Goal: Task Accomplishment & Management: Use online tool/utility

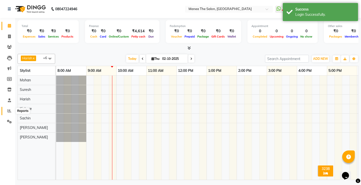
click at [9, 112] on icon at bounding box center [10, 111] width 4 height 4
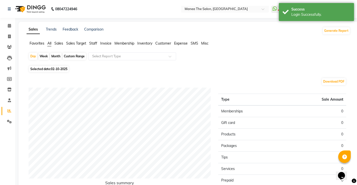
click at [94, 42] on span "Staff" at bounding box center [93, 43] width 8 height 5
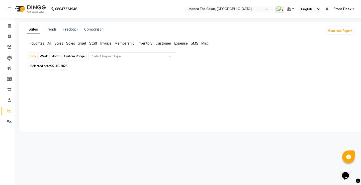
click at [46, 56] on div "Week" at bounding box center [43, 56] width 11 height 7
select select "10"
select select "2025"
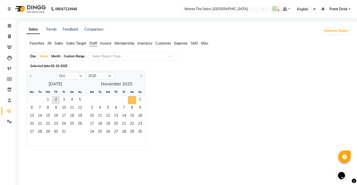
click at [131, 100] on span "1" at bounding box center [132, 100] width 8 height 8
select select "11"
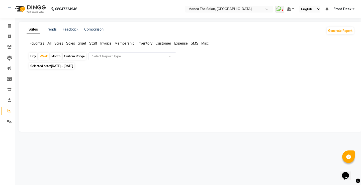
click at [55, 55] on div "Month" at bounding box center [56, 56] width 12 height 7
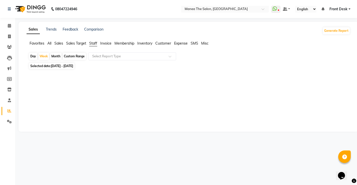
select select "11"
select select "2025"
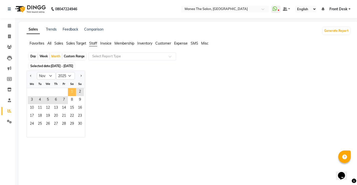
click at [68, 91] on span "1" at bounding box center [72, 92] width 8 height 8
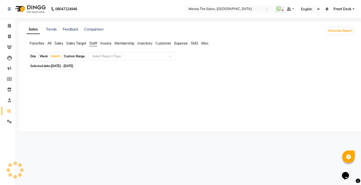
click at [35, 55] on div "Day" at bounding box center [33, 56] width 8 height 7
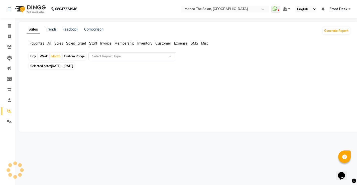
select select "11"
select select "2025"
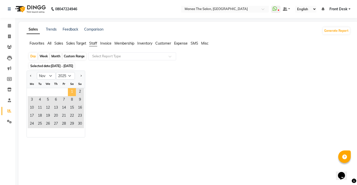
click at [71, 92] on span "1" at bounding box center [72, 92] width 8 height 8
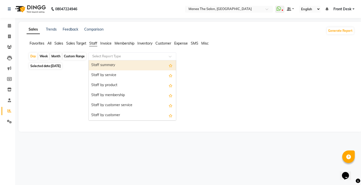
click at [127, 56] on input "text" at bounding box center [127, 56] width 72 height 5
click at [133, 64] on div "Staff summary" at bounding box center [132, 65] width 87 height 10
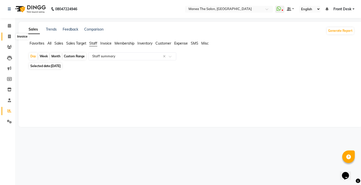
click at [7, 35] on span at bounding box center [9, 37] width 9 height 6
select select "service"
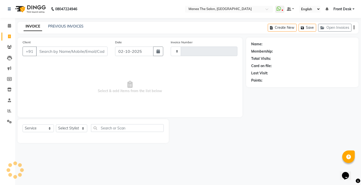
type input "0311"
select select "8986"
click at [10, 26] on icon at bounding box center [9, 26] width 3 height 4
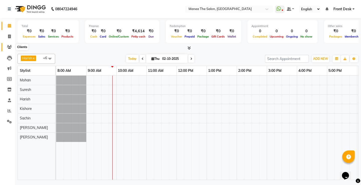
click at [11, 47] on icon at bounding box center [9, 47] width 5 height 4
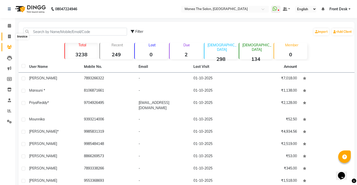
click at [10, 35] on icon at bounding box center [9, 37] width 3 height 4
select select "8986"
select select "service"
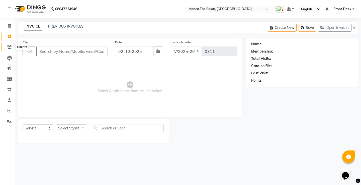
click at [10, 49] on icon at bounding box center [9, 47] width 5 height 4
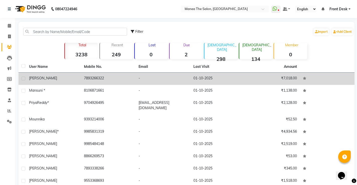
click at [89, 78] on td "7893266322" at bounding box center [108, 79] width 55 height 12
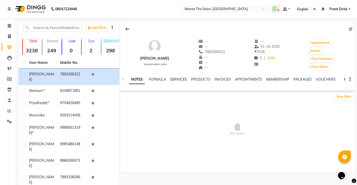
click at [182, 78] on link "SERVICES" at bounding box center [178, 79] width 17 height 5
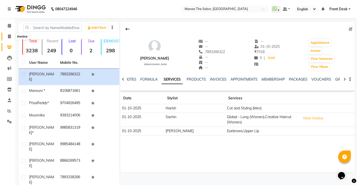
click at [9, 37] on icon at bounding box center [9, 37] width 3 height 4
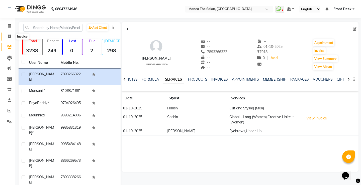
select select "8986"
select select "service"
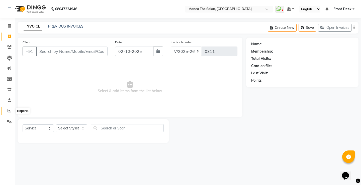
click at [9, 110] on icon at bounding box center [10, 111] width 4 height 4
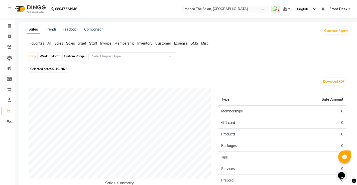
click at [75, 44] on span "Sales Target" at bounding box center [76, 43] width 20 height 5
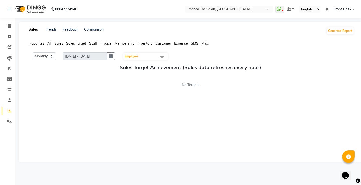
click at [93, 44] on span "Staff" at bounding box center [93, 43] width 8 height 5
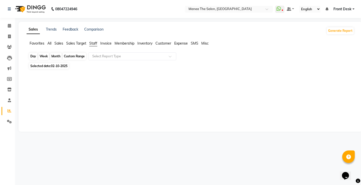
click at [33, 54] on div "Day" at bounding box center [33, 56] width 8 height 7
select select "10"
select select "2025"
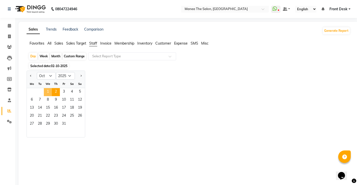
click at [51, 93] on span "1" at bounding box center [48, 92] width 8 height 8
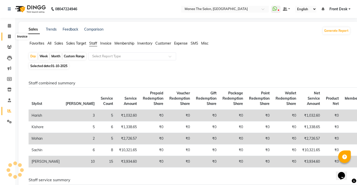
drag, startPoint x: 10, startPoint y: 35, endPoint x: 11, endPoint y: 28, distance: 7.6
click at [10, 35] on icon at bounding box center [9, 37] width 3 height 4
select select "service"
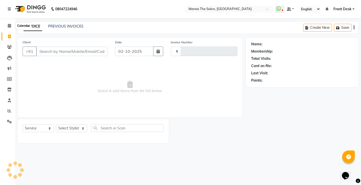
type input "0311"
select select "8986"
